Goal: Task Accomplishment & Management: Manage account settings

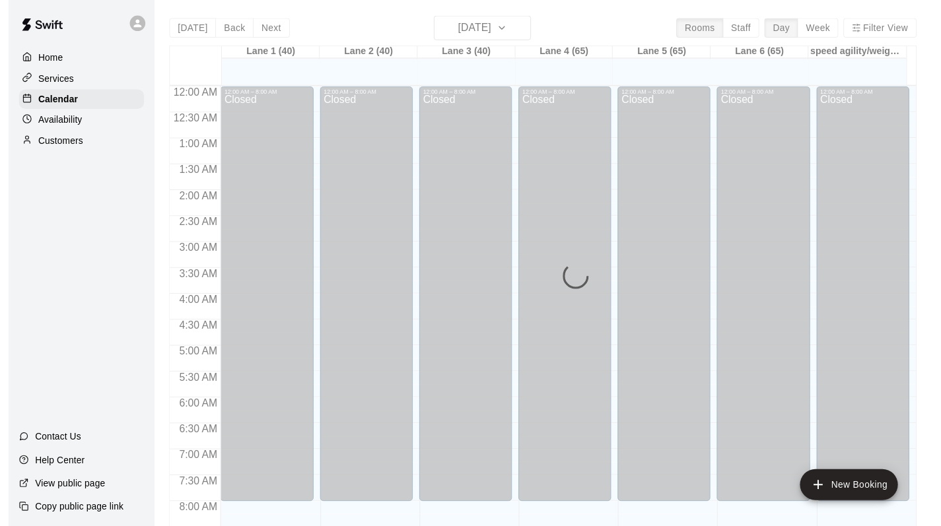
scroll to position [765, 0]
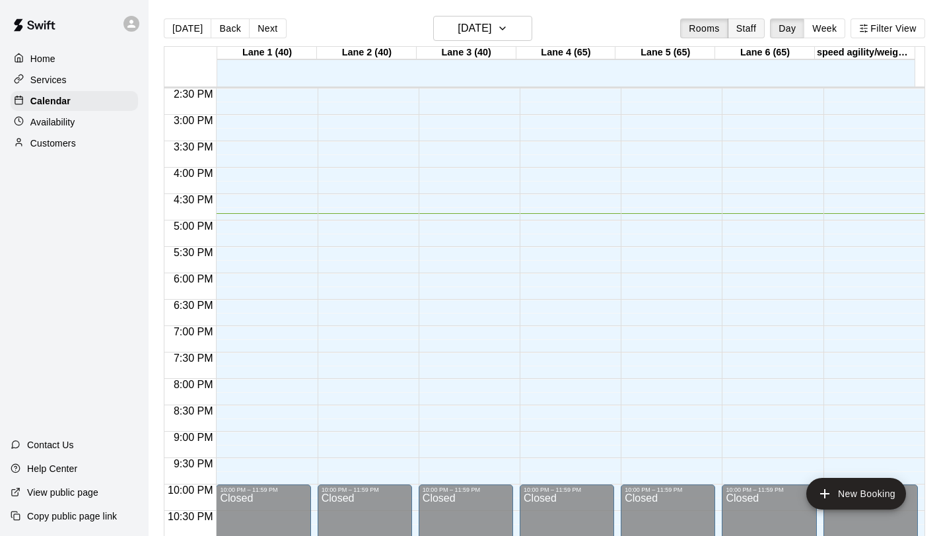
click at [747, 32] on button "Staff" at bounding box center [747, 28] width 38 height 20
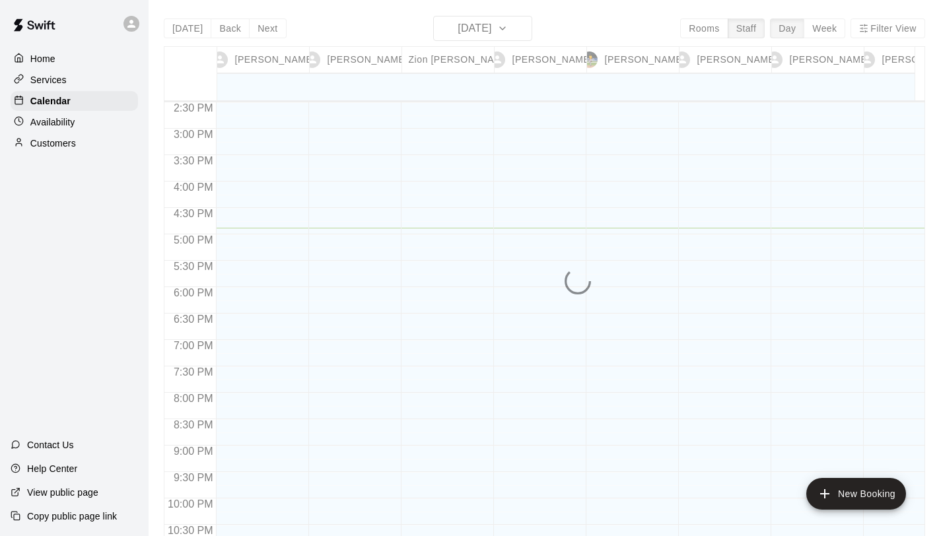
click at [754, 26] on div "[DATE] Back [DATE][DATE] Rooms Staff Day Week Filter View [PERSON_NAME] 18 [PER…" at bounding box center [544, 284] width 761 height 536
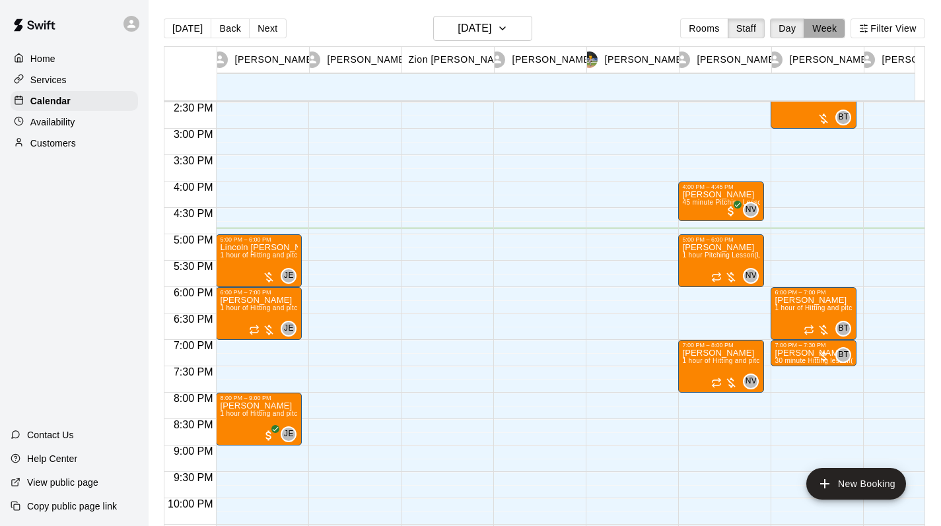
click at [836, 29] on button "Week" at bounding box center [825, 28] width 42 height 20
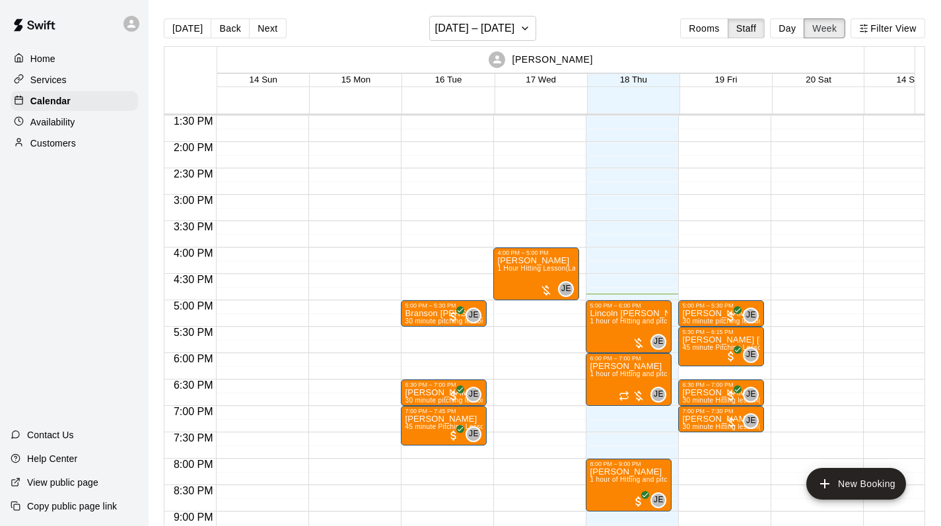
scroll to position [732, 0]
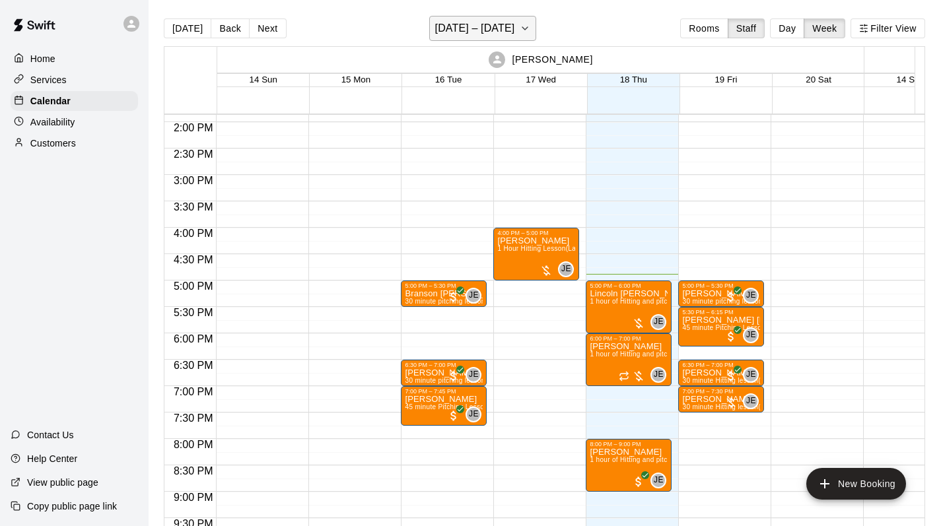
click at [537, 34] on button "[DATE] – [DATE]" at bounding box center [483, 28] width 108 height 25
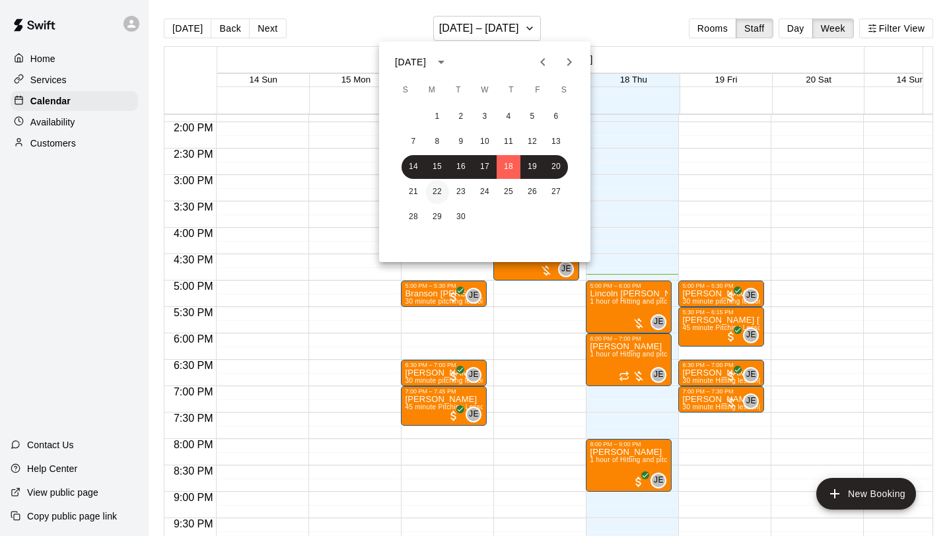
click at [440, 189] on button "22" at bounding box center [437, 192] width 24 height 24
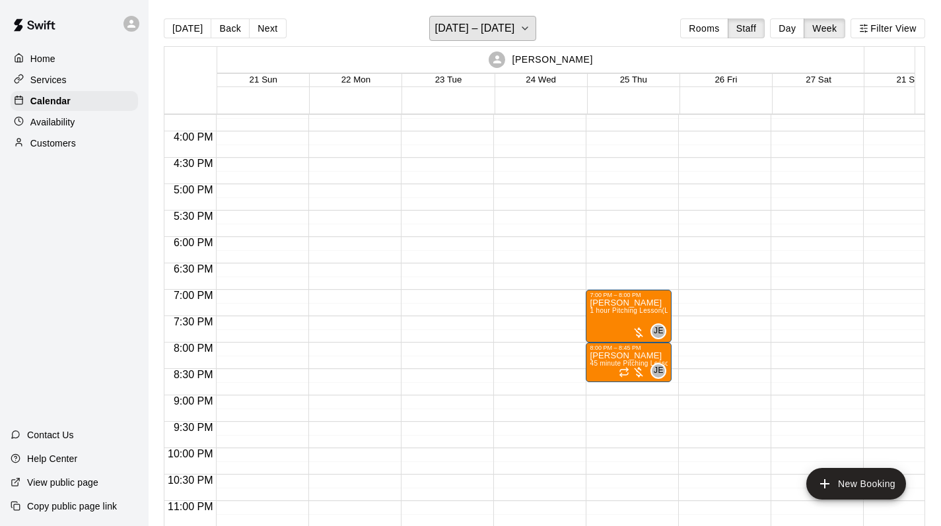
scroll to position [842, 0]
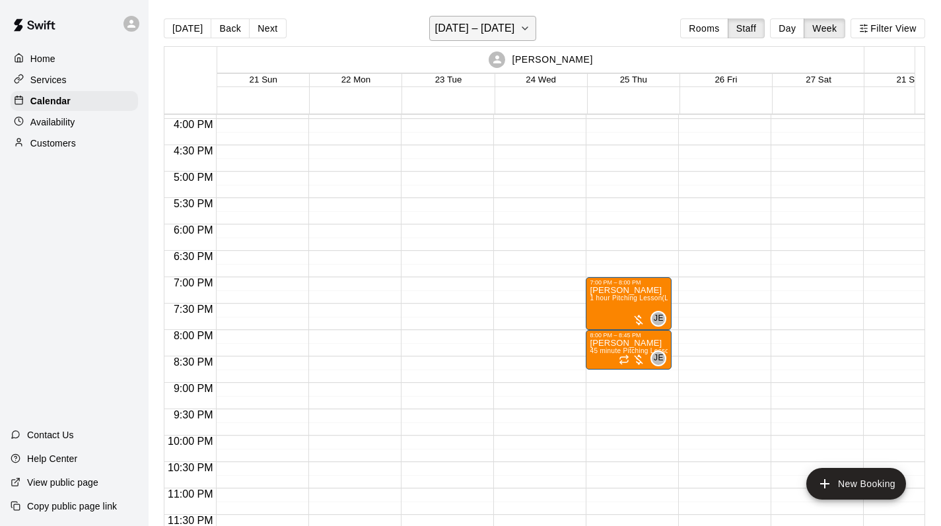
click at [515, 24] on h6 "[DATE] – [DATE]" at bounding box center [475, 28] width 80 height 18
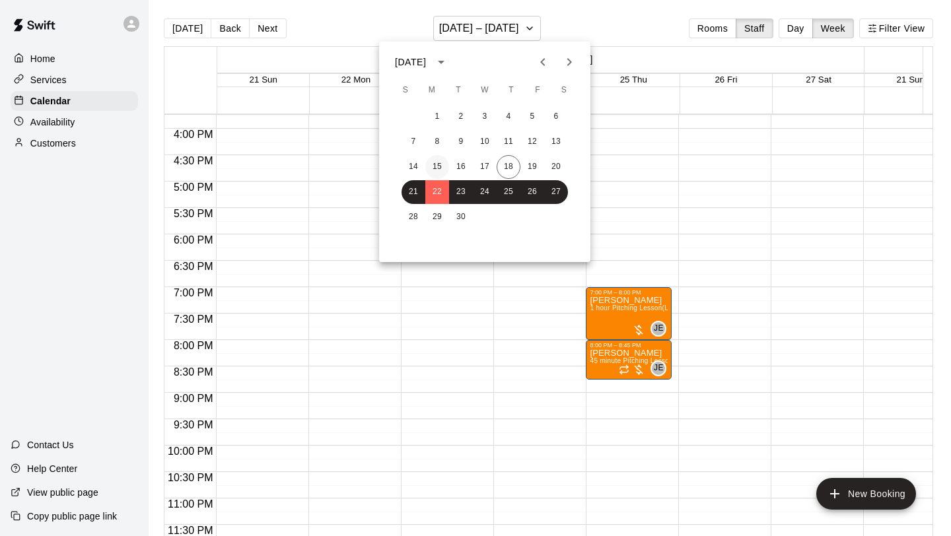
click at [441, 166] on button "15" at bounding box center [437, 167] width 24 height 24
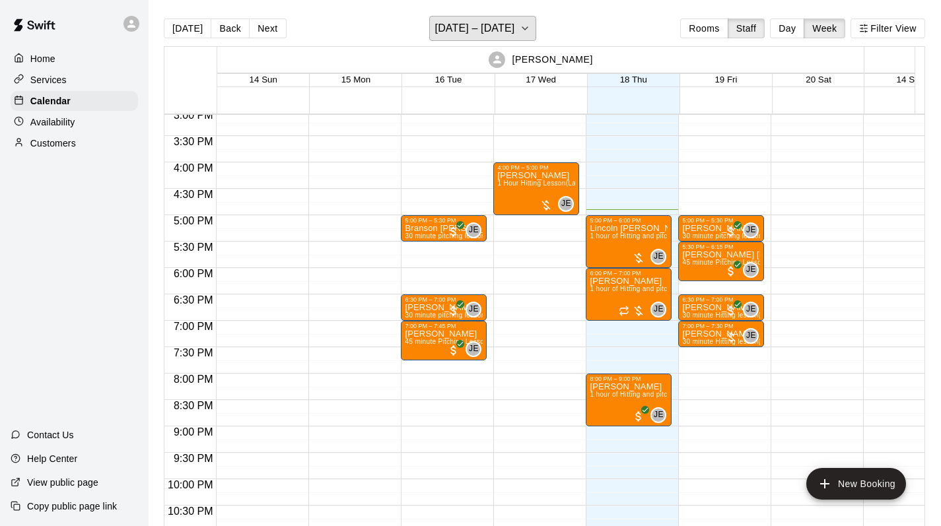
scroll to position [807, 0]
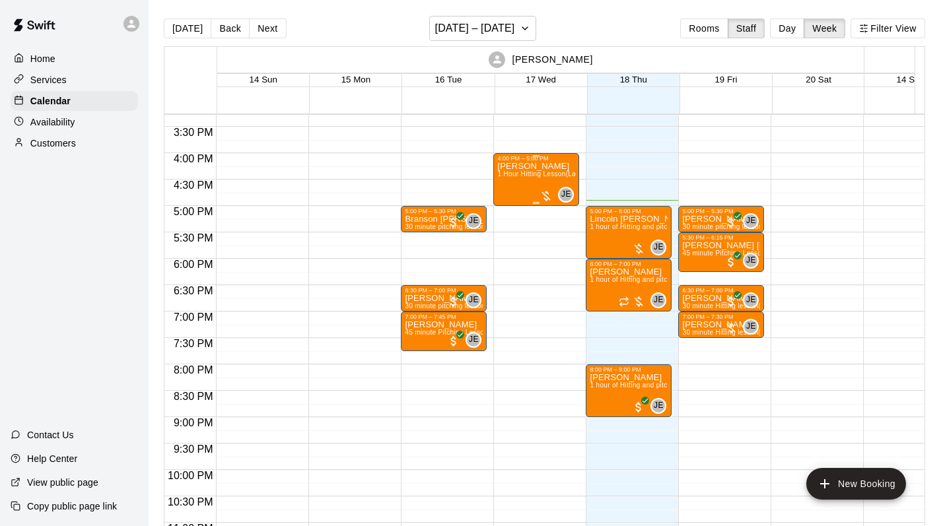
click at [545, 199] on div at bounding box center [546, 196] width 13 height 13
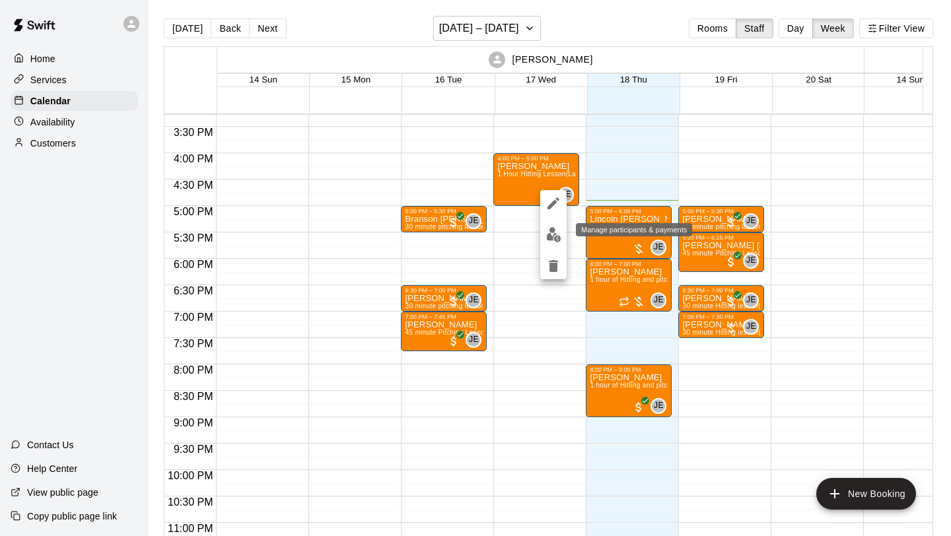
click at [552, 235] on img "edit" at bounding box center [553, 234] width 15 height 15
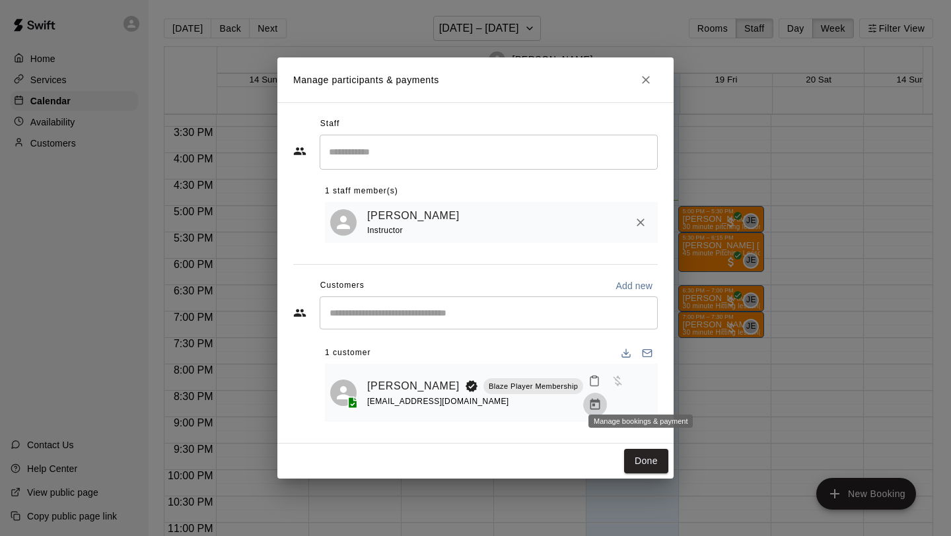
click at [600, 399] on icon "Manage bookings & payment" at bounding box center [595, 404] width 10 height 11
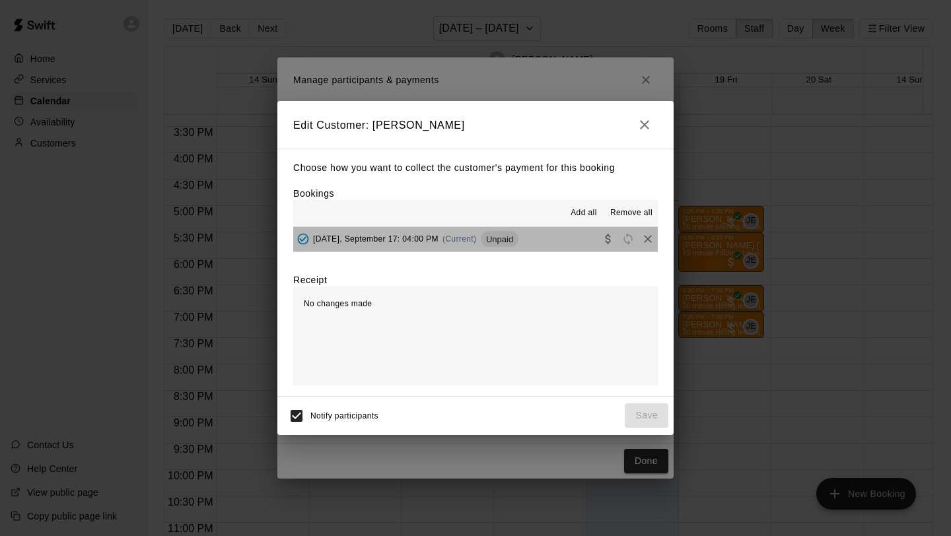
click at [569, 246] on button "[DATE], September 17: 04:00 PM (Current) Unpaid" at bounding box center [475, 239] width 365 height 24
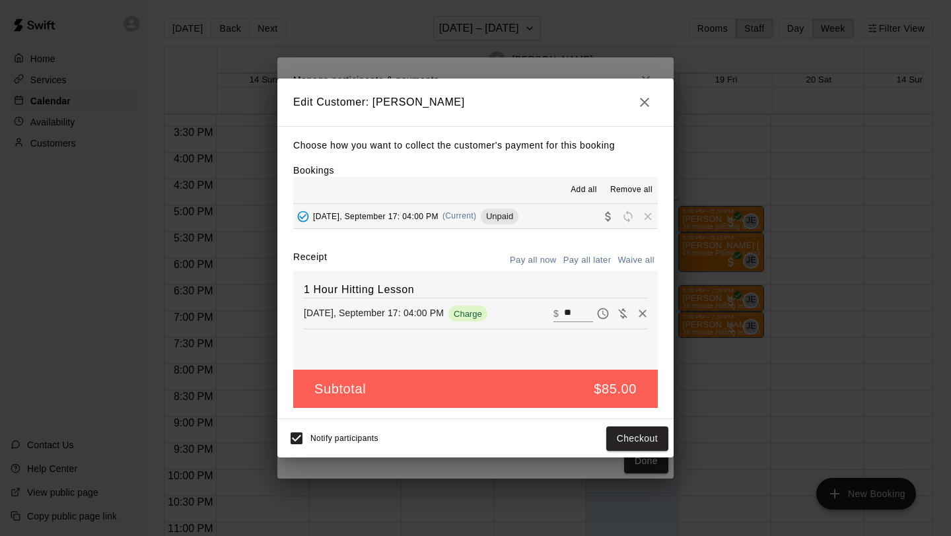
click at [627, 261] on button "Waive all" at bounding box center [636, 260] width 44 height 20
type input "*"
click at [646, 429] on button "Save" at bounding box center [647, 439] width 44 height 24
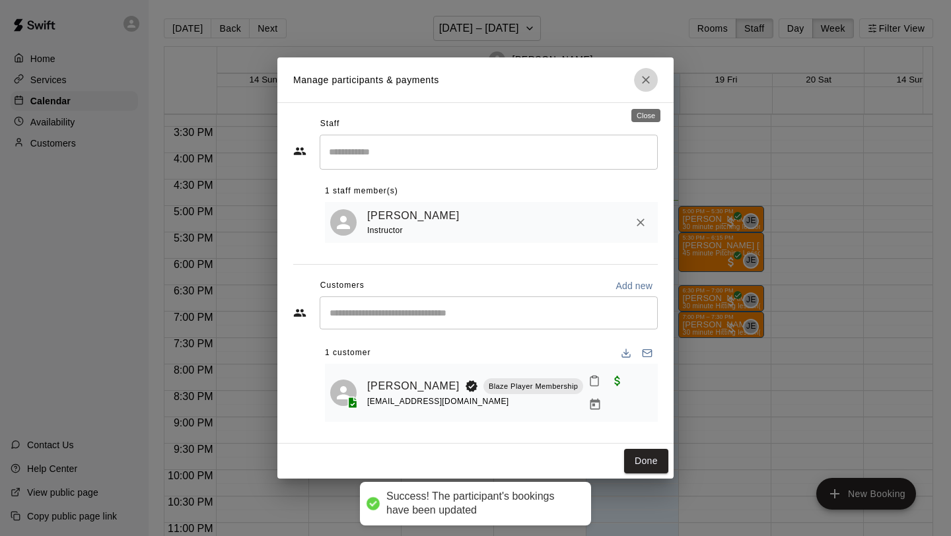
click at [648, 84] on icon "Close" at bounding box center [646, 80] width 8 height 8
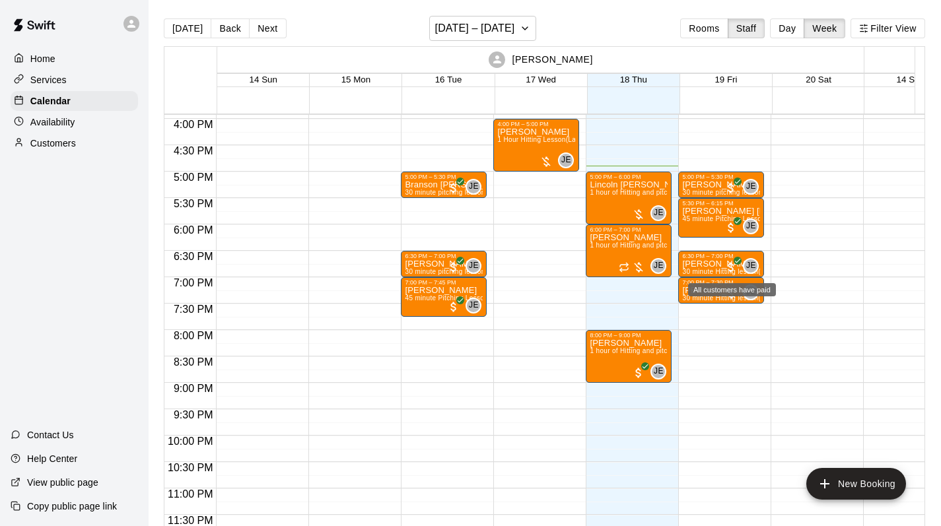
scroll to position [828, 0]
